Goal: Information Seeking & Learning: Learn about a topic

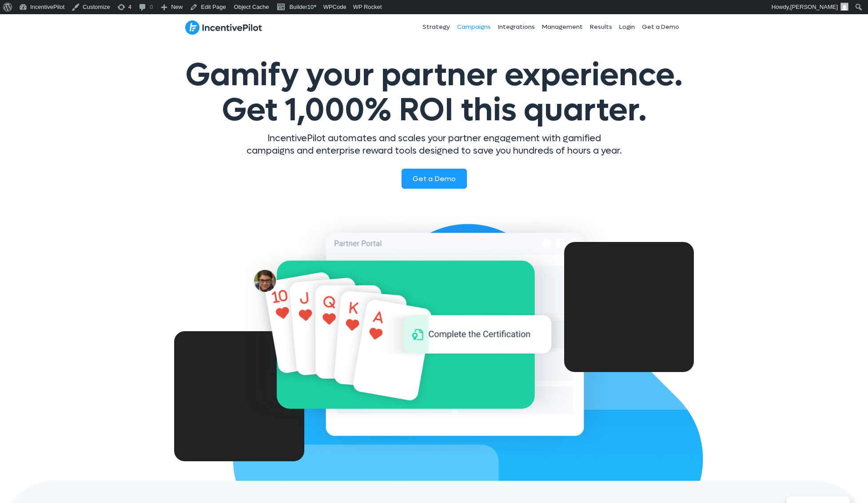
click at [469, 29] on link "Campaigns" at bounding box center [474, 27] width 41 height 22
click at [438, 28] on link "Strategy" at bounding box center [436, 27] width 35 height 22
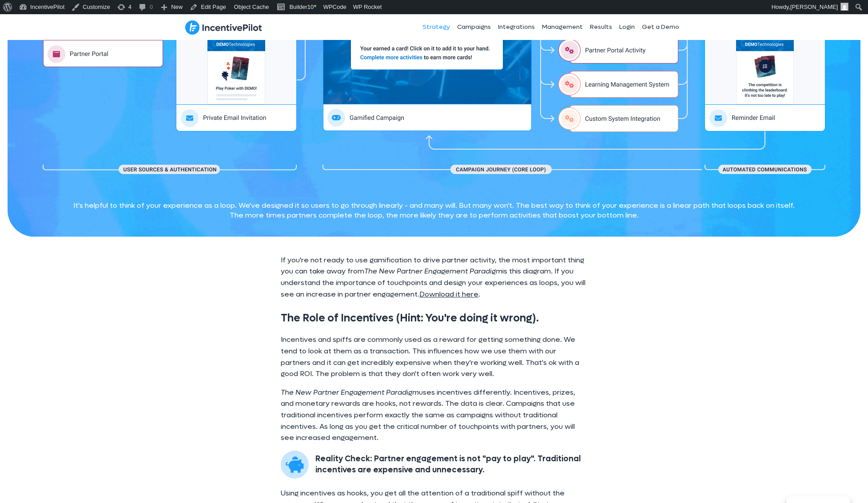
scroll to position [4310, 0]
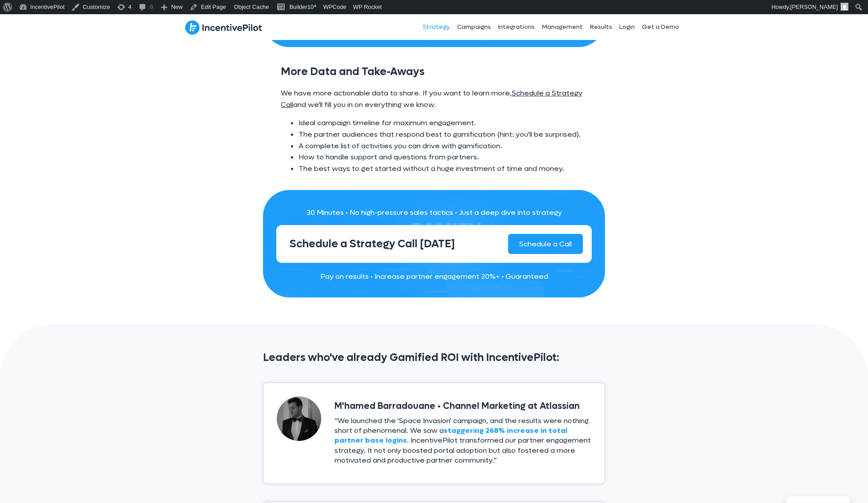
scroll to position [5244, 0]
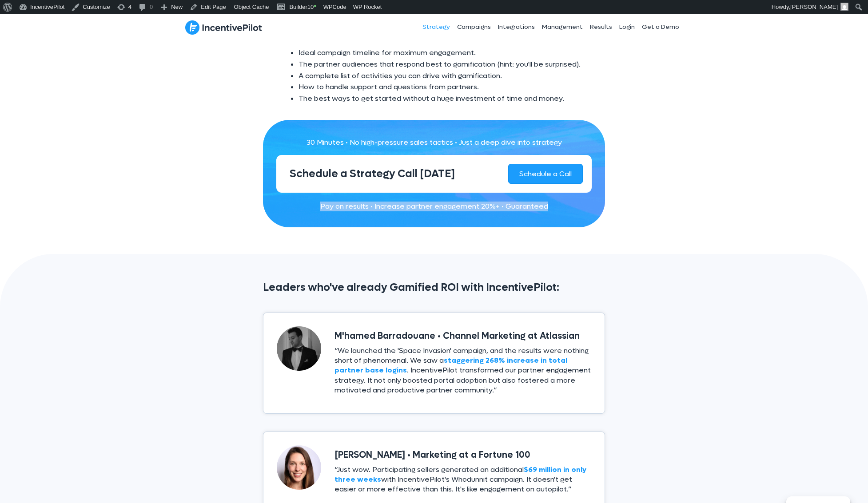
drag, startPoint x: 544, startPoint y: 180, endPoint x: 290, endPoint y: 169, distance: 254.0
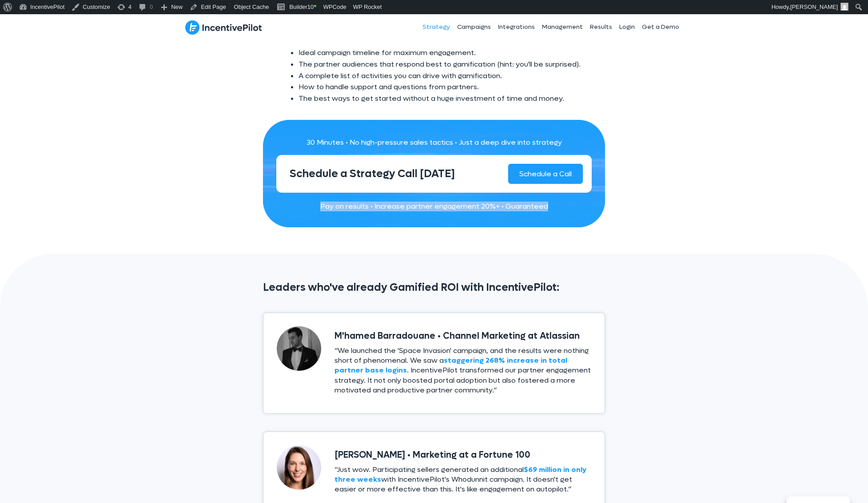
click at [290, 193] on div "Pay on results • Increase partner engagement 20%+ • Guaranteed" at bounding box center [434, 206] width 316 height 26
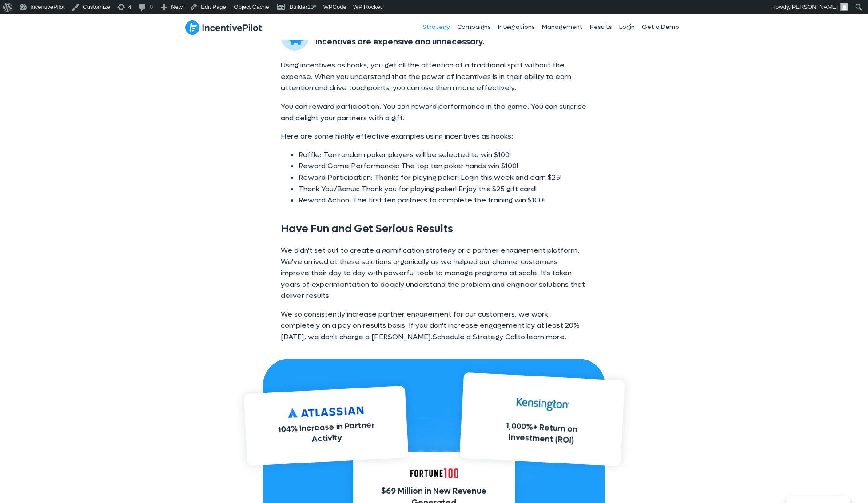
scroll to position [4597, 0]
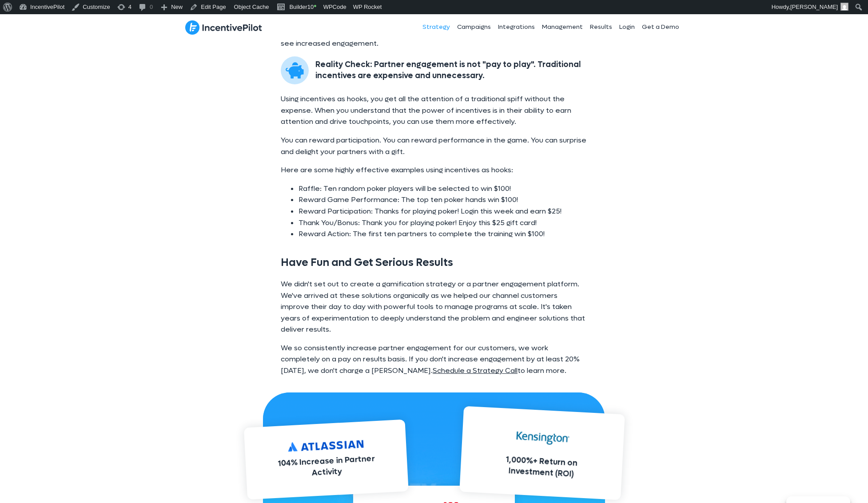
click at [431, 183] on li "Raffle: Ten random poker players will be selected to win $100!" at bounding box center [443, 189] width 289 height 12
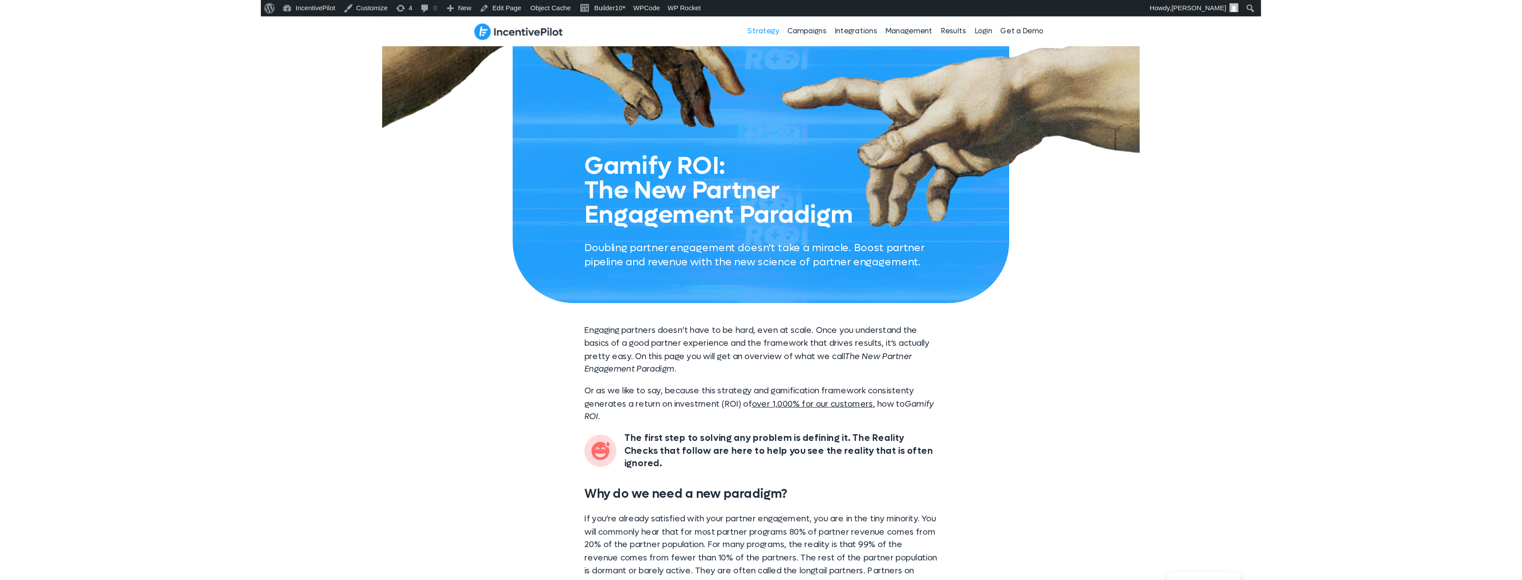
scroll to position [0, 0]
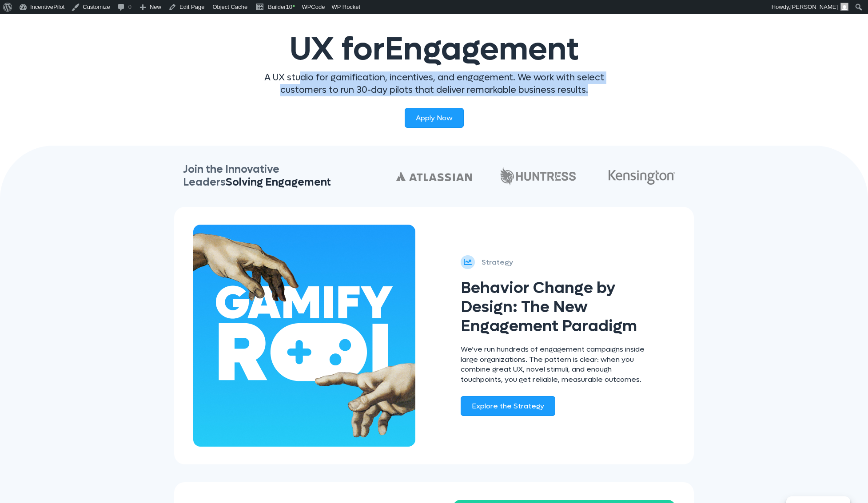
drag, startPoint x: 599, startPoint y: 86, endPoint x: 305, endPoint y: 78, distance: 294.3
click at [305, 78] on p "A UX studio for gamification, incentives, and engagement. We work with select c…" at bounding box center [434, 84] width 378 height 25
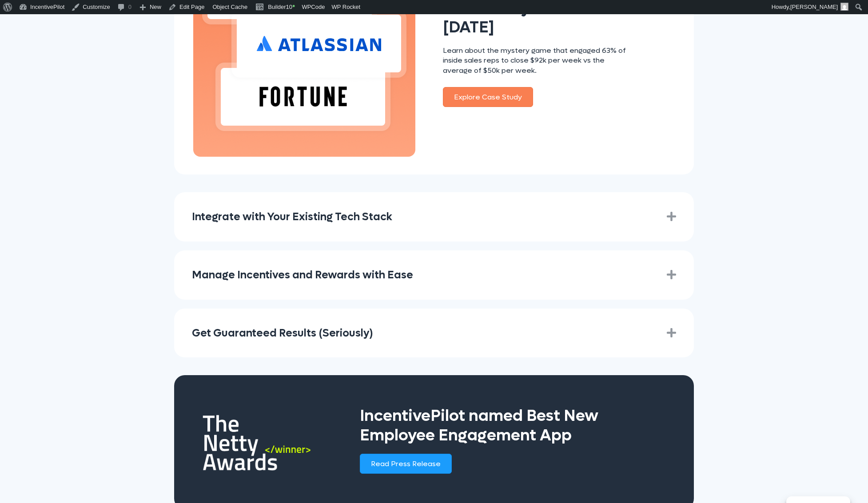
scroll to position [933, 0]
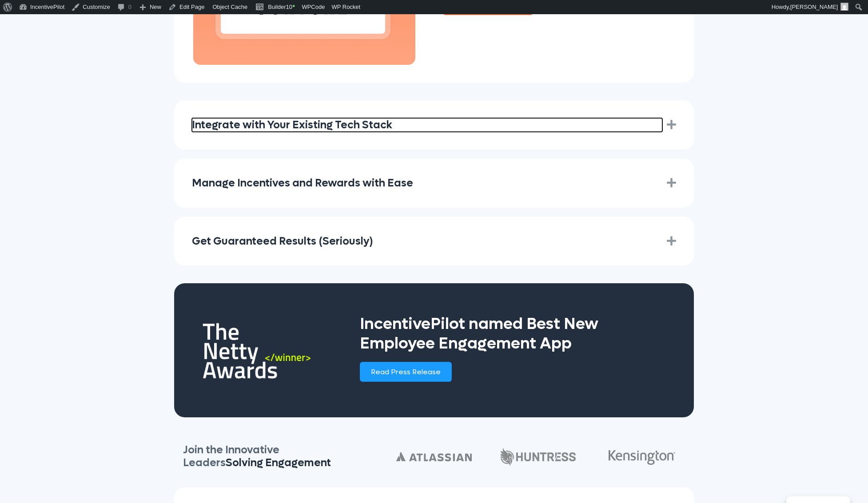
click at [441, 123] on link "Integrate with Your Existing Tech Stack" at bounding box center [427, 125] width 471 height 14
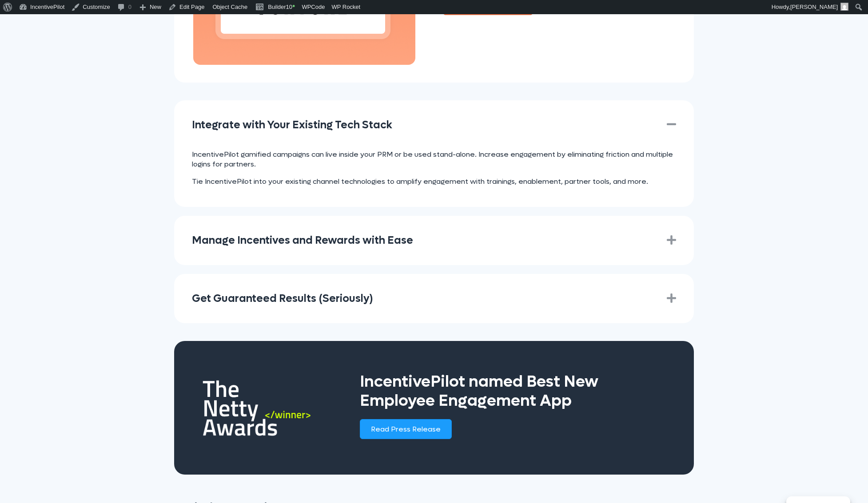
click at [583, 163] on p "IncentivePilot gamified campaigns can live inside your PRM or be used stand-alo…" at bounding box center [434, 160] width 484 height 20
click at [529, 148] on div "Integrate with Your Existing Tech Stack Collapse" at bounding box center [434, 124] width 520 height 49
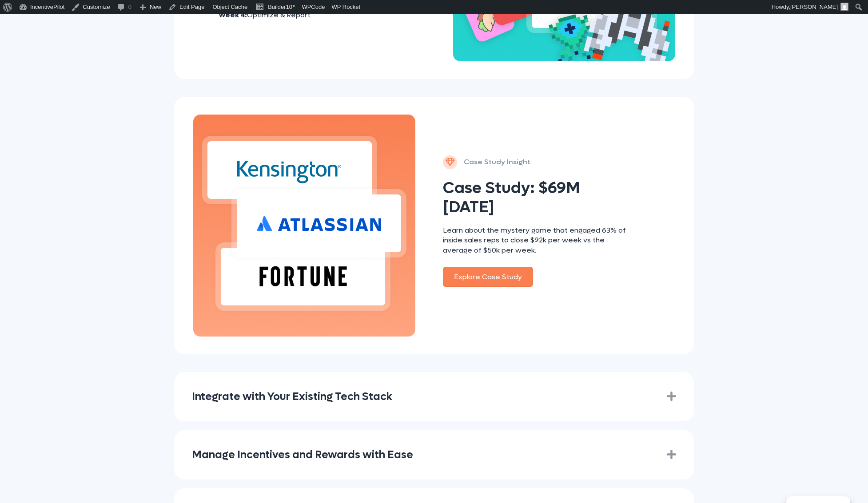
scroll to position [667, 0]
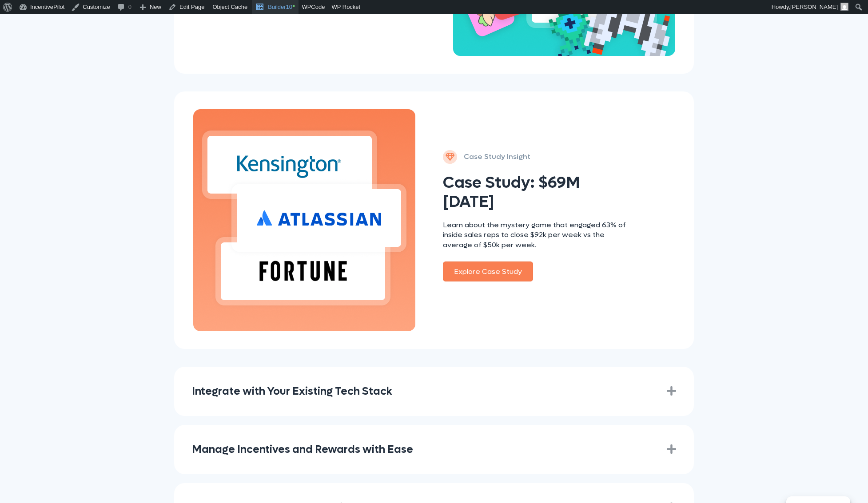
click at [279, 5] on link "Builder10 •" at bounding box center [275, 7] width 47 height 14
